Goal: Ask a question: Seek information or help from site administrators or community

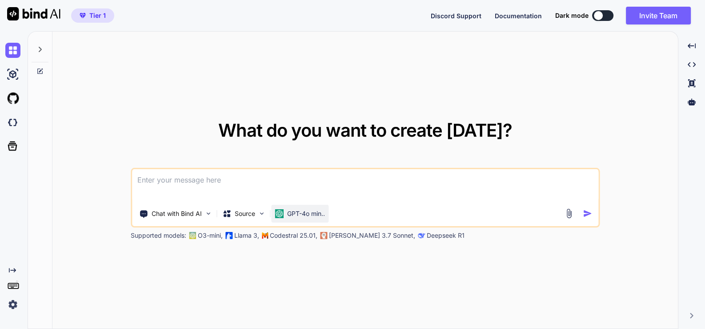
click at [310, 210] on p "GPT-4o min.." at bounding box center [306, 213] width 38 height 9
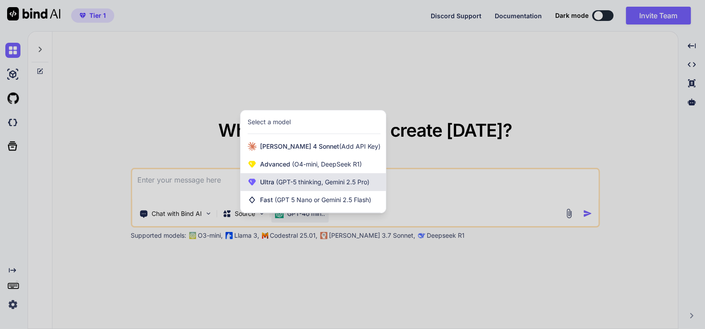
click at [319, 176] on div "Ultra (GPT-5 thinking, Gemini 2.5 Pro)" at bounding box center [313, 182] width 145 height 18
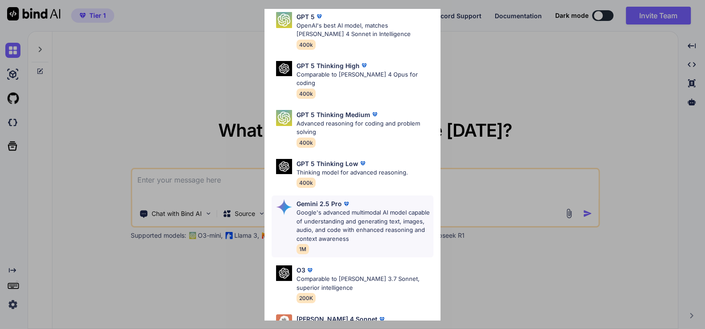
scroll to position [56, 0]
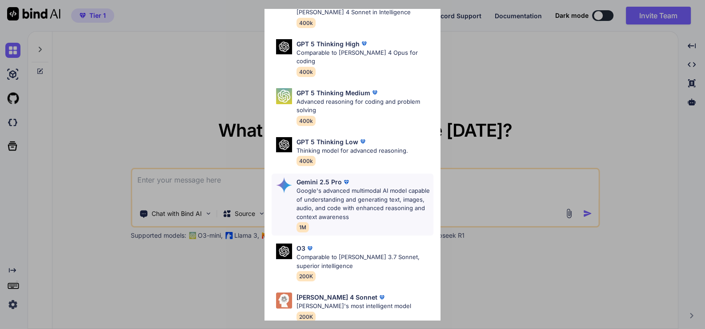
click at [357, 186] on p "Google's advanced multimodal AI model capable of understanding and generating t…" at bounding box center [365, 203] width 137 height 35
type textarea "x"
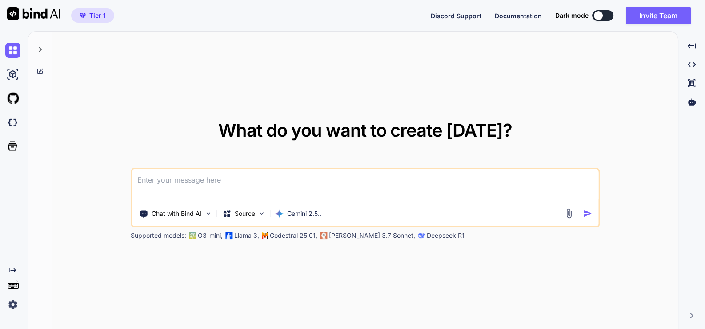
click at [248, 186] on textarea at bounding box center [365, 185] width 466 height 33
type textarea "t"
type textarea "x"
type textarea "th"
type textarea "x"
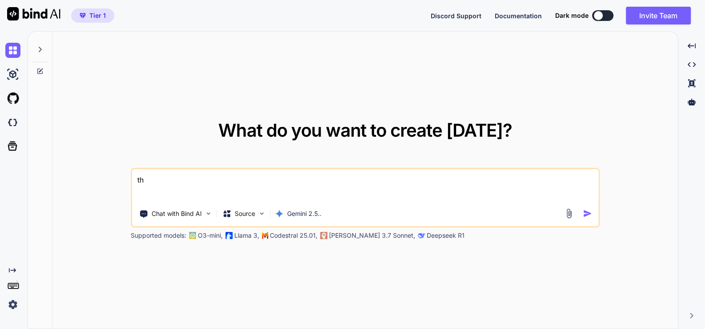
type textarea "thi"
type textarea "x"
type textarea "this"
type textarea "x"
type textarea "this"
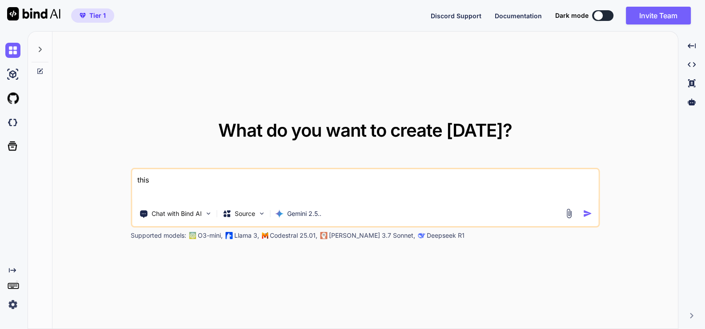
type textarea "x"
type textarea "this i"
type textarea "x"
type textarea "this is"
type textarea "x"
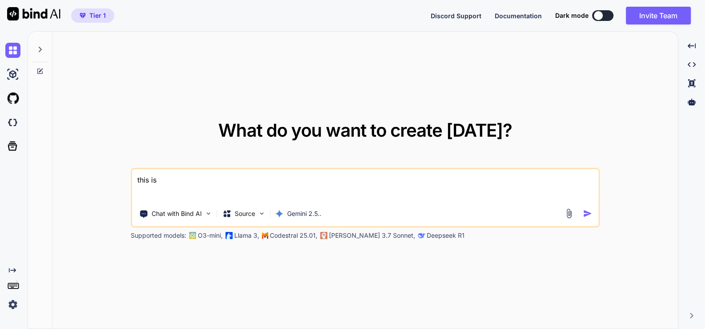
type textarea "this is"
type textarea "x"
type textarea "this is m"
type textarea "x"
type textarea "this is my"
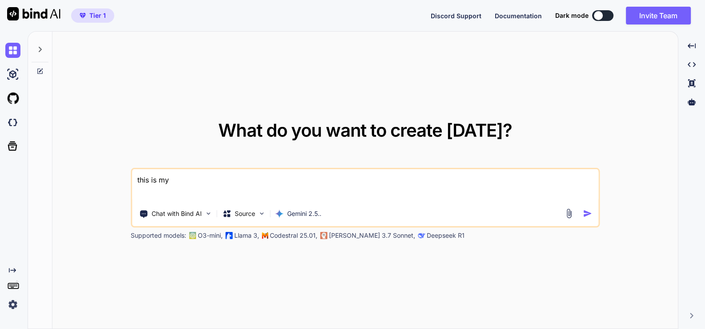
type textarea "x"
type textarea "this is my"
type textarea "x"
type textarea "this is my w"
type textarea "x"
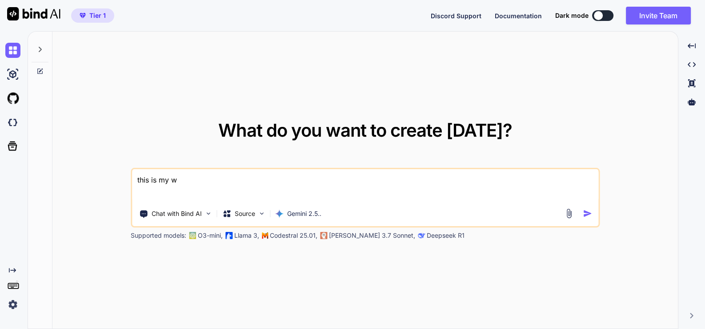
type textarea "this is my we"
type textarea "x"
type textarea "this is my web"
type textarea "x"
type textarea "this is my webs"
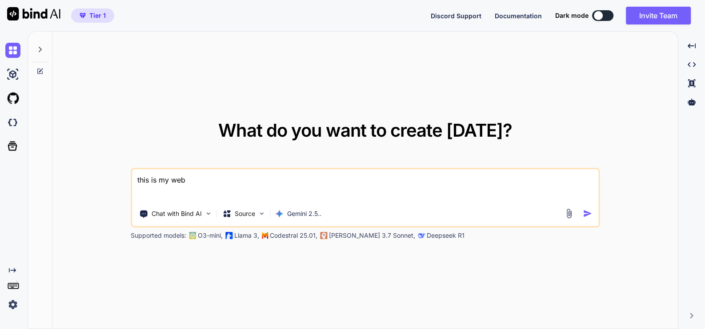
type textarea "x"
type textarea "this is my websi"
type textarea "x"
type textarea "this is my websit"
type textarea "x"
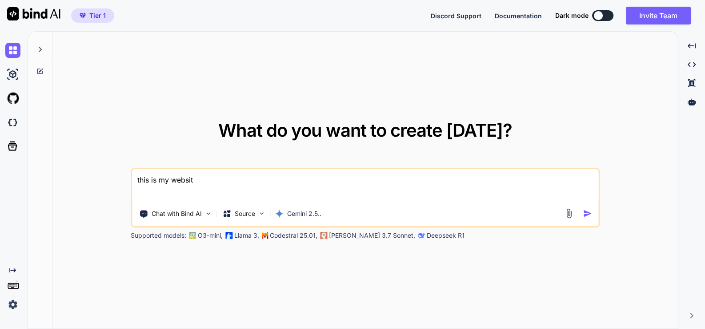
type textarea "this is my website"
type textarea "x"
type textarea "this is my website"
type textarea "x"
type textarea "this is my website -"
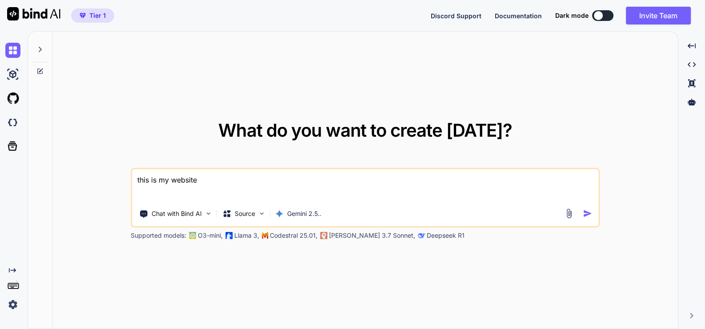
type textarea "x"
type textarea "this is my website -"
type textarea "x"
type textarea "this is my website - ""
type textarea "x"
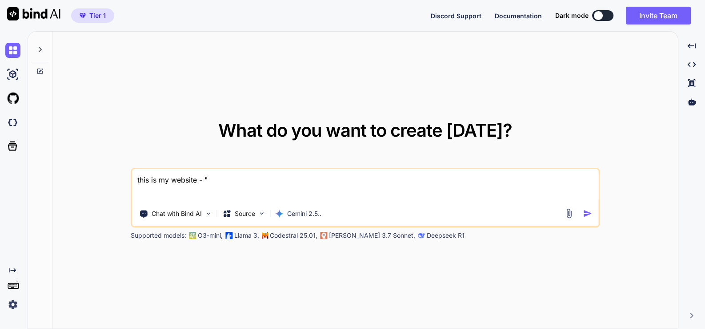
type textarea "this is my website - """
type textarea "x"
paste textarea "here is text code - .htaccess "# .htaccess # ENABLE COMPRESSION <IfModule mod_d…"
type textarea "this is my website - "here is text code - .htaccess "# .htaccess # ENABLE COMPR…"
type textarea "x"
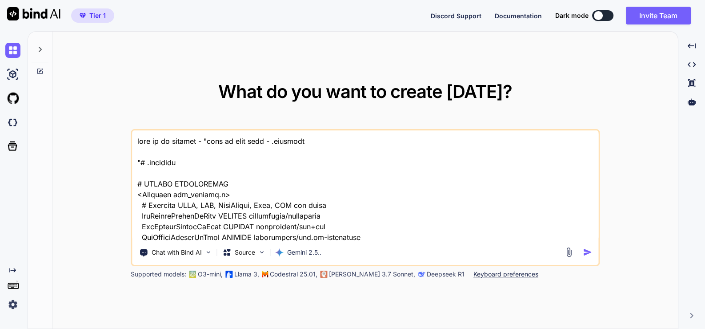
scroll to position [38723, 0]
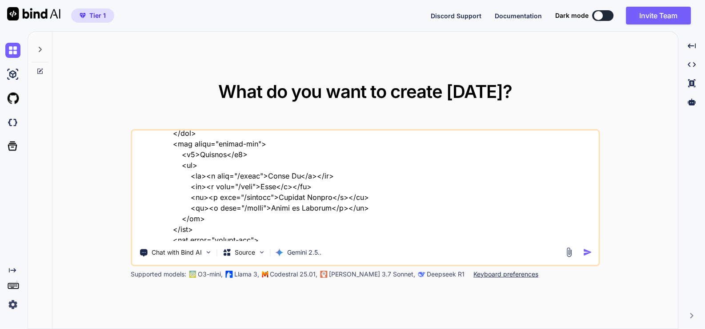
click at [214, 238] on textarea at bounding box center [365, 185] width 466 height 110
type textarea "this is my website - "here is text code - .htaccess "# .htaccess # ENABLE COMPR…"
type textarea "x"
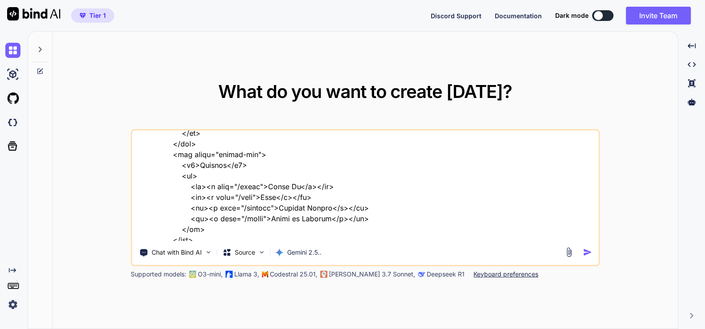
type textarea "this is my website - "here is text code - .htaccess "# .htaccess # ENABLE COMPR…"
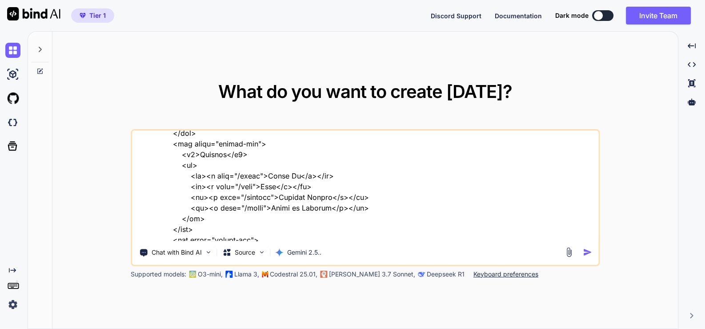
type textarea "x"
type textarea "this is my website - "here is text code - .htaccess "# .htaccess # ENABLE COMPR…"
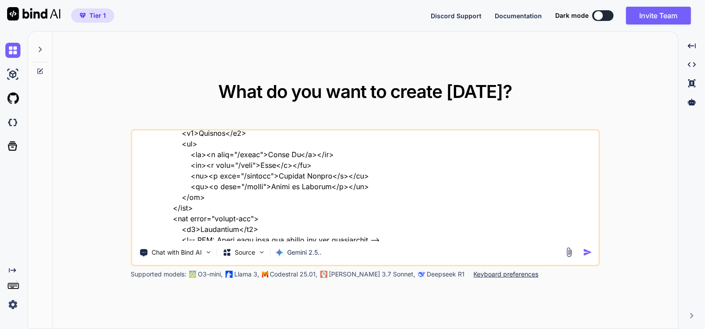
type textarea "x"
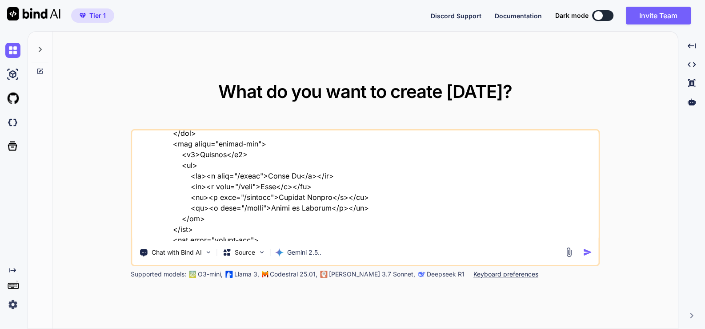
type textarea "this is my website - "here is text code - .htaccess "# .htaccess # ENABLE COMPR…"
type textarea "x"
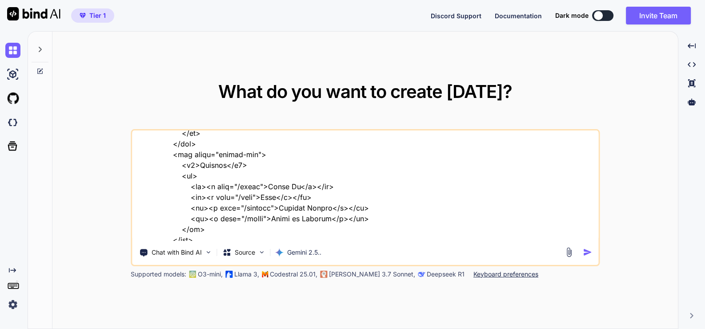
type textarea "this is my website - "here is text code - .htaccess "# .htaccess # ENABLE COMPR…"
type textarea "x"
type textarea "this is my website - "here is text code - .htaccess "# .htaccess # ENABLE COMPR…"
type textarea "x"
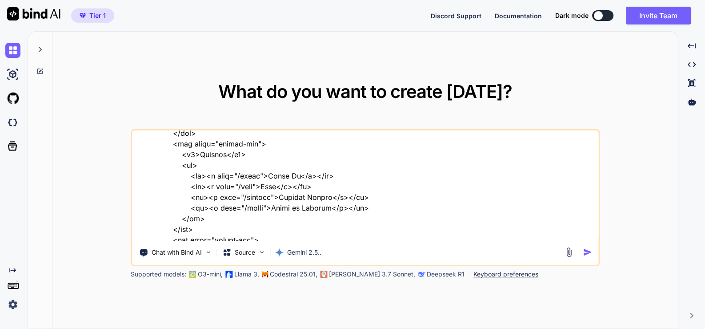
type textarea "this is my website - "here is text code - .htaccess "# .htaccess # ENABLE COMPR…"
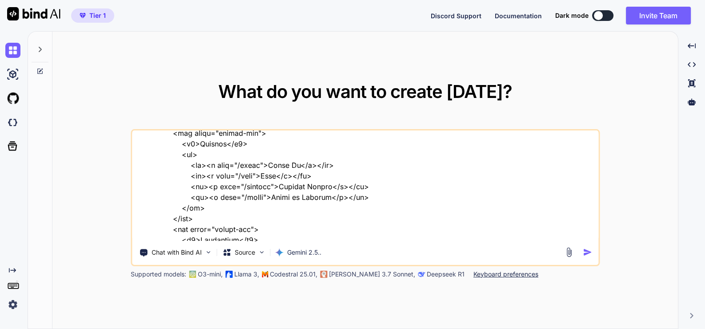
type textarea "x"
type textarea "this is my website - "here is text code - .htaccess "# .htaccess # ENABLE COMPR…"
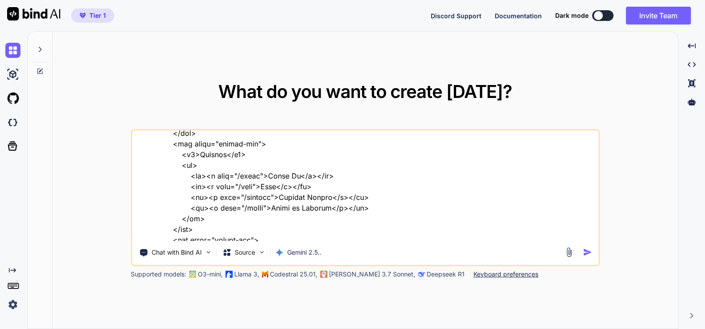
type textarea "x"
type textarea "this is my website - "here is text code - .htaccess "# .htaccess # ENABLE COMPR…"
type textarea "x"
type textarea "this is my website - "here is text code - .htaccess "# .htaccess # ENABLE COMPR…"
type textarea "x"
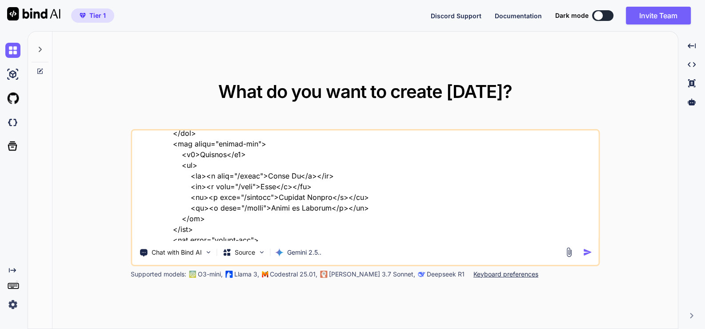
type textarea "this is my website - "here is text code - .htaccess "# .htaccess # ENABLE COMPR…"
type textarea "x"
type textarea "this is my website - "here is text code - .htaccess "# .htaccess # ENABLE COMPR…"
type textarea "x"
type textarea "this is my website - "here is text code - .htaccess "# .htaccess # ENABLE COMPR…"
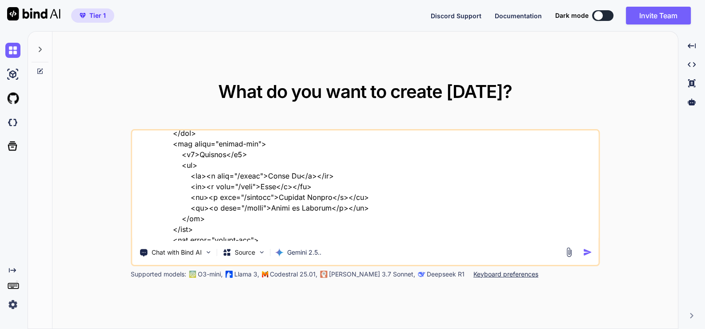
type textarea "x"
type textarea "this is my website - "here is text code - .htaccess "# .htaccess # ENABLE COMPR…"
type textarea "x"
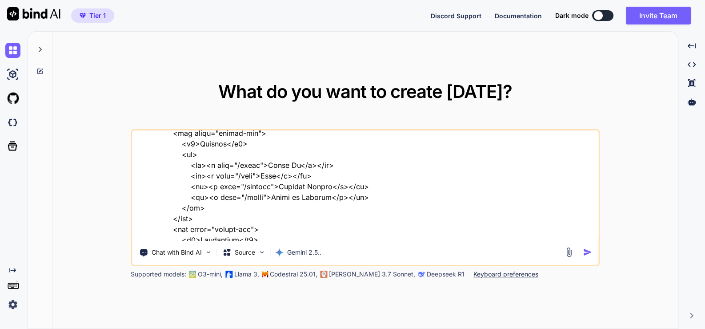
type textarea "this is my website - "here is text code - .htaccess "# .htaccess # ENABLE COMPR…"
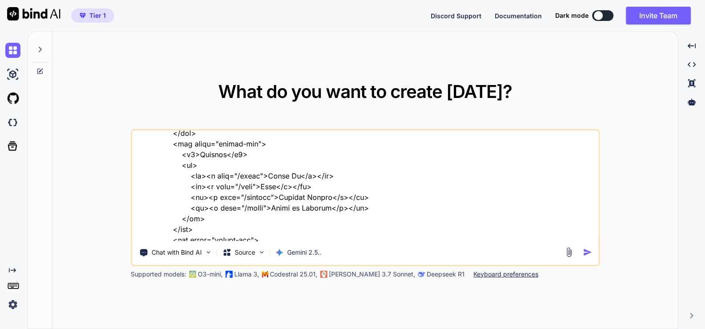
type textarea "x"
type textarea "this is my website - "here is text code - .htaccess "# .htaccess # ENABLE COMPR…"
type textarea "x"
type textarea "this is my website - "here is text code - .htaccess "# .htaccess # ENABLE COMPR…"
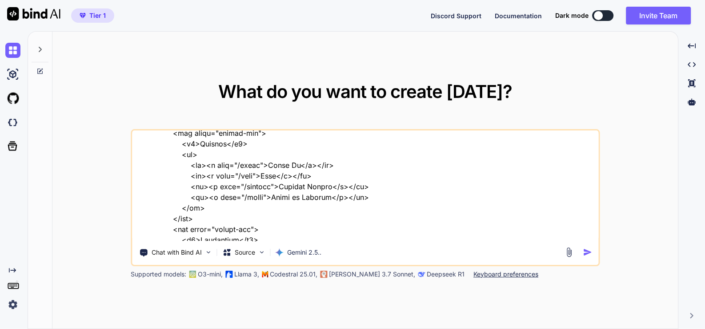
type textarea "x"
type textarea "this is my website - "here is text code - .htaccess "# .htaccess # ENABLE COMPR…"
type textarea "x"
type textarea "this is my website - "here is text code - .htaccess "# .htaccess # ENABLE COMPR…"
type textarea "x"
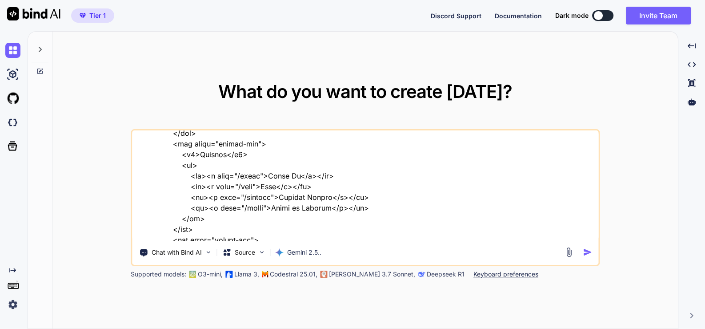
type textarea "this is my website - "here is text code - .htaccess "# .htaccess # ENABLE COMPR…"
type textarea "x"
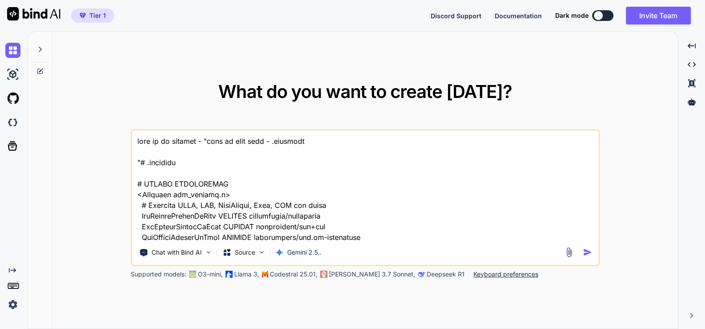
scroll to position [38723, 0]
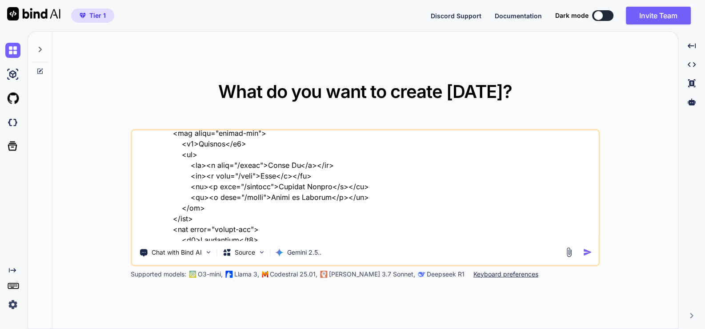
type textarea "this is my website - "here is text code - .htaccess "# .htaccess # ENABLE COMPR…"
type textarea "x"
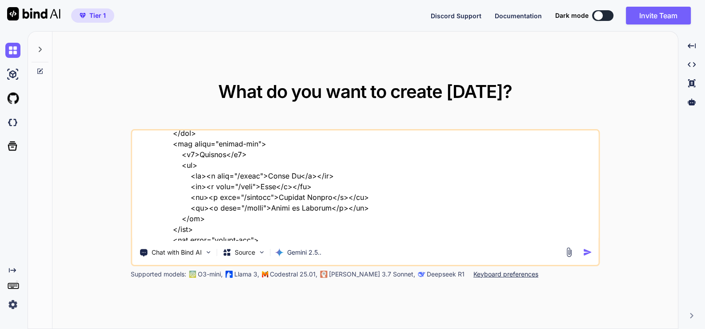
type textarea "this is my website - "here is text code - .htaccess "# .htaccess # ENABLE COMPR…"
type textarea "x"
type textarea "this is my website - "here is text code - .htaccess "# .htaccess # ENABLE COMPR…"
type textarea "x"
type textarea "this is my website - "here is text code - .htaccess "# .htaccess # ENABLE COMPR…"
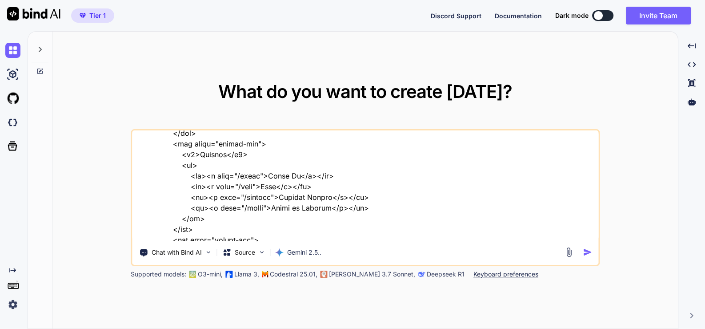
type textarea "x"
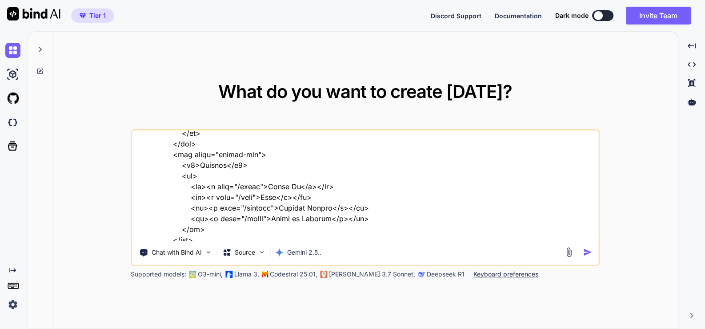
type textarea "this is my website - "here is text code - .htaccess "# .htaccess # ENABLE COMPR…"
type textarea "x"
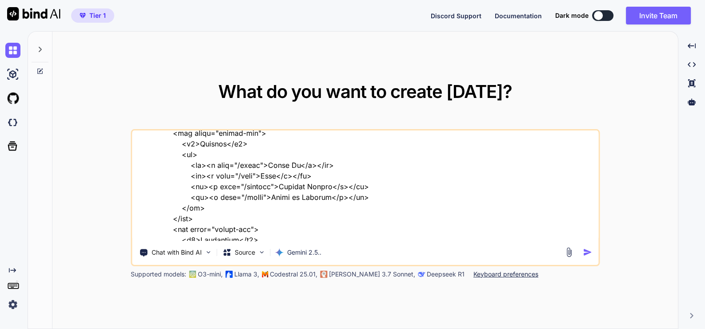
type textarea "this is my website - "here is text code - .htaccess "# .htaccess # ENABLE COMPR…"
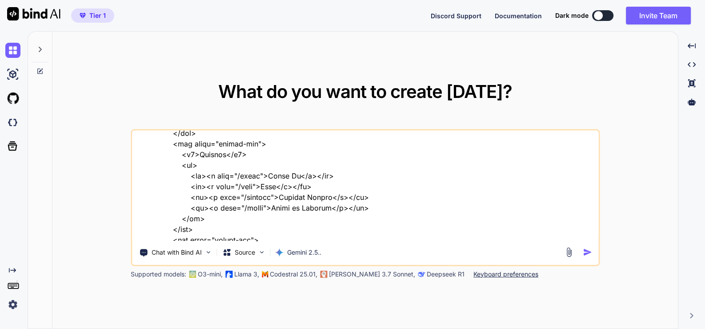
type textarea "x"
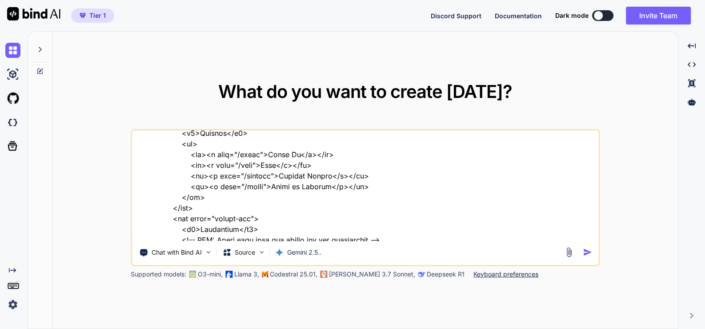
type textarea "this is my website - "here is text code - .htaccess "# .htaccess # ENABLE COMPR…"
type textarea "x"
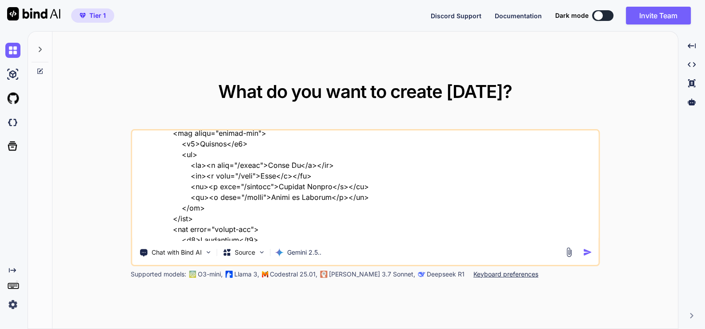
type textarea "this is my website - "here is text code - .htaccess "# .htaccess # ENABLE COMPR…"
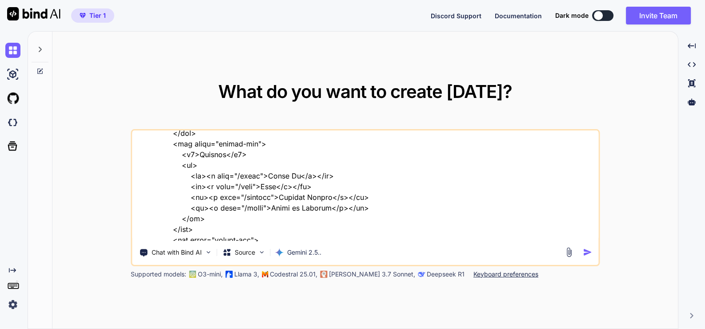
type textarea "x"
type textarea "this is my website - "here is text code - .htaccess "# .htaccess # ENABLE COMPR…"
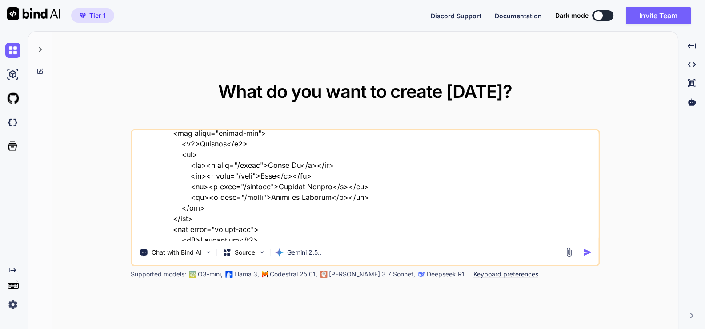
type textarea "x"
type textarea "this is my website - "here is text code - .htaccess "# .htaccess # ENABLE COMPR…"
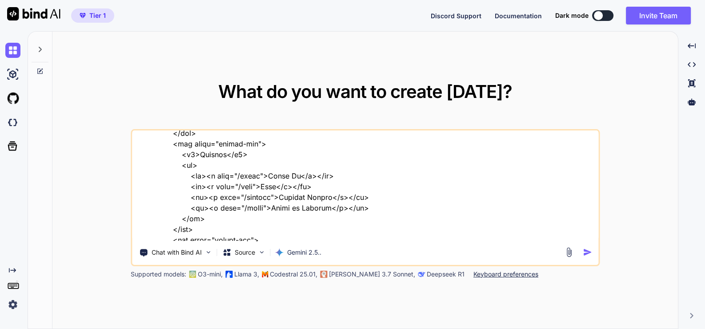
type textarea "x"
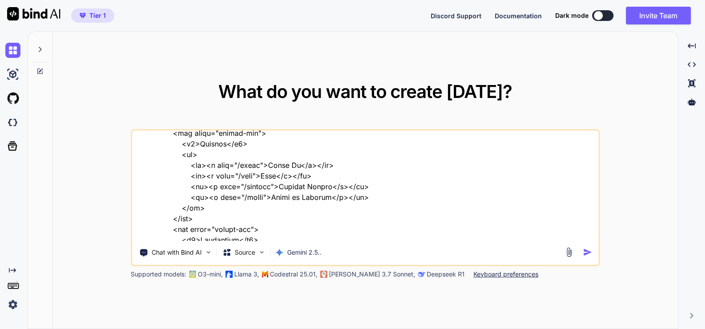
type textarea "this is my website - "here is text code - .htaccess "# .htaccess # ENABLE COMPR…"
type textarea "x"
type textarea "this is my website - "here is text code - .htaccess "# .htaccess # ENABLE COMPR…"
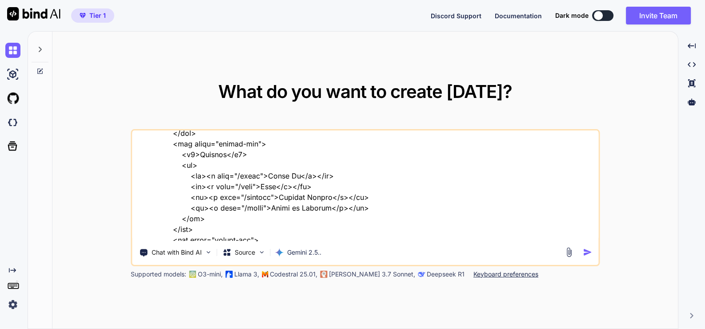
type textarea "x"
type textarea "this is my website - "here is text code - .htaccess "# .htaccess # ENABLE COMPR…"
type textarea "x"
type textarea "this is my website - "here is text code - .htaccess "# .htaccess # ENABLE COMPR…"
type textarea "x"
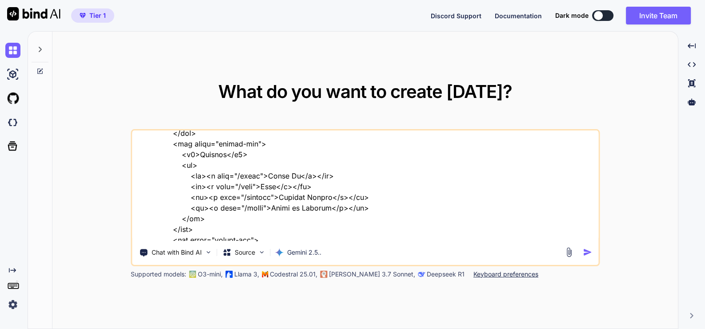
type textarea "this is my website - "here is text code - .htaccess "# .htaccess # ENABLE COMPR…"
click at [587, 251] on img "button" at bounding box center [587, 251] width 9 height 9
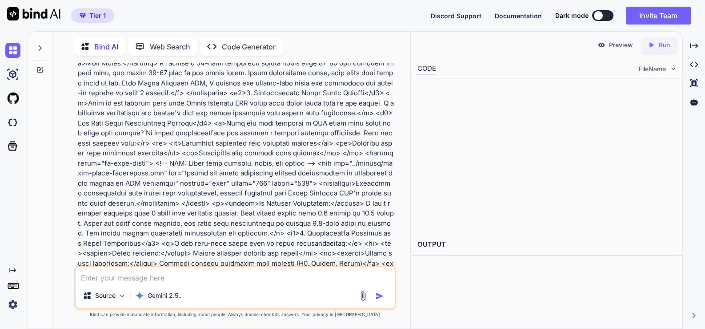
scroll to position [15294, 0]
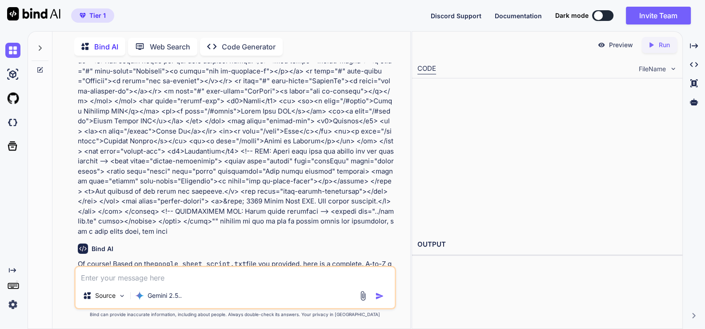
type textarea "x"
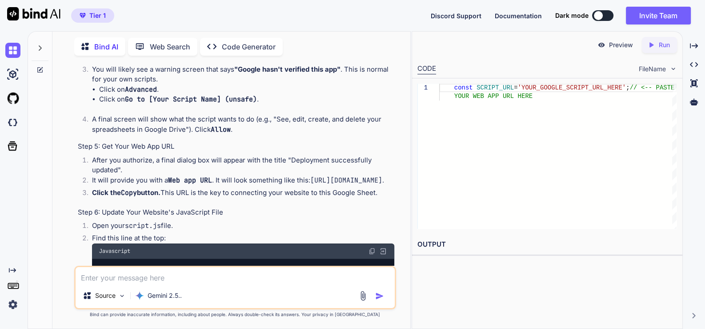
scroll to position [16073, 0]
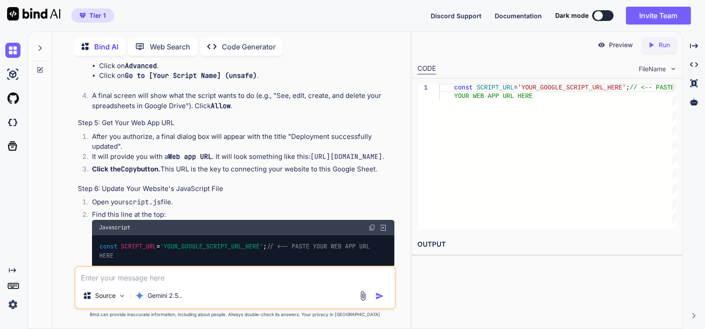
drag, startPoint x: 165, startPoint y: 121, endPoint x: 255, endPoint y: 121, distance: 90.7
copy strong "Quick Edit PDF Submissions"
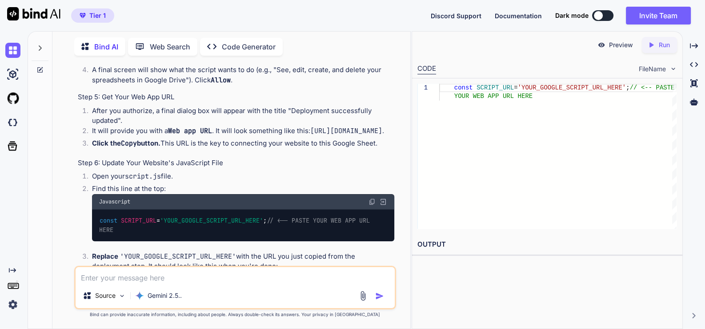
scroll to position [16109, 0]
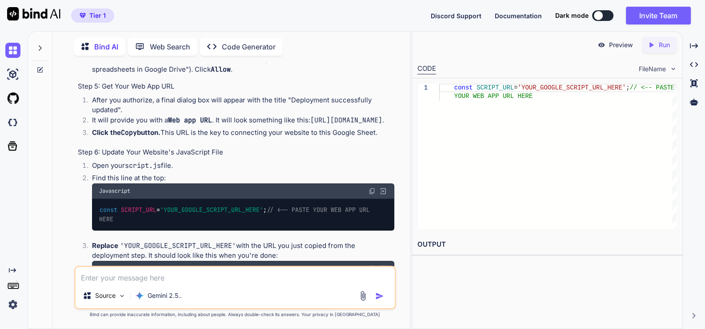
drag, startPoint x: 84, startPoint y: 109, endPoint x: 115, endPoint y: 116, distance: 31.8
copy code "Contacts"
drag, startPoint x: 85, startPoint y: 133, endPoint x: 124, endPoint y: 135, distance: 39.2
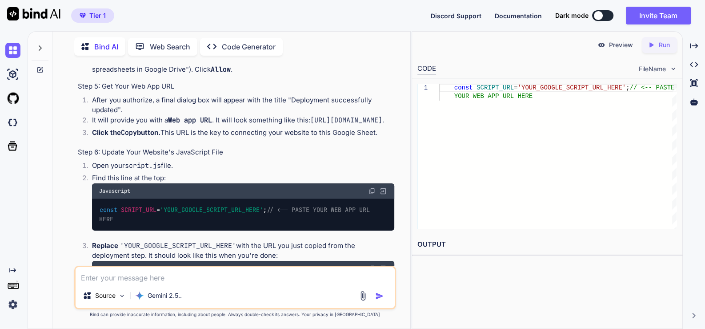
copy code "Newsletter"
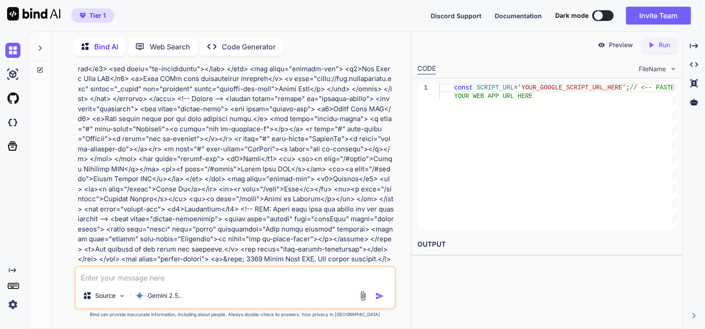
scroll to position [15220, 0]
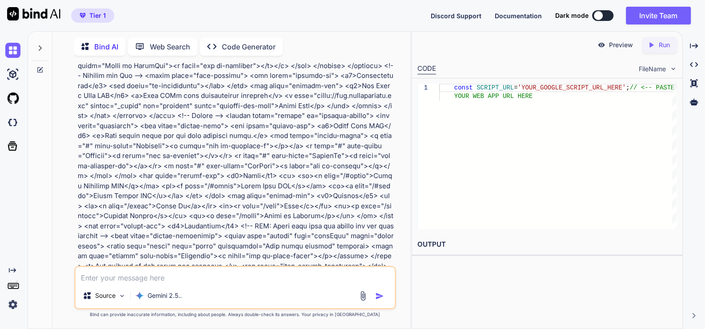
drag, startPoint x: 184, startPoint y: 143, endPoint x: 273, endPoint y: 142, distance: 89.4
copy strong "Quick Edit PDF Submissions"
